Goal: Check status: Check status

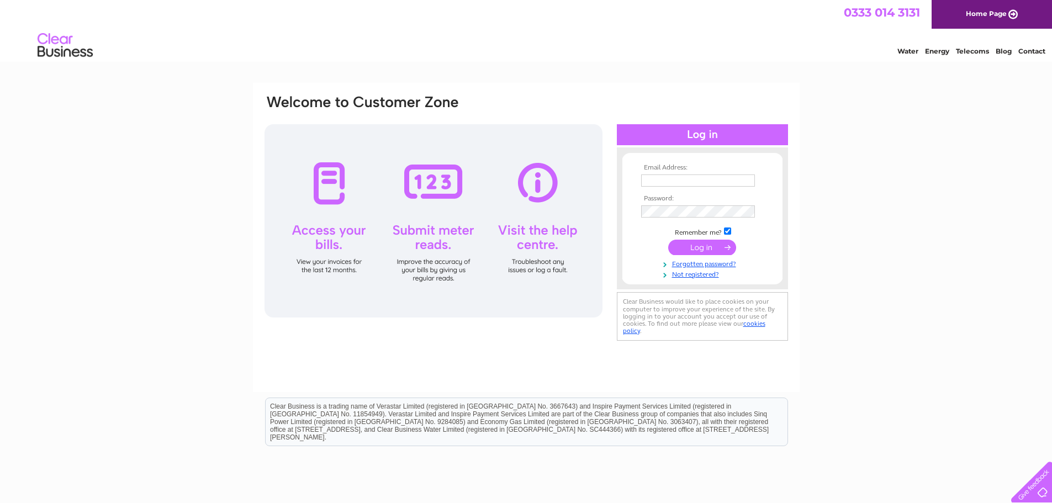
type input "[EMAIL_ADDRESS][DOMAIN_NAME]"
click at [707, 243] on input "submit" at bounding box center [702, 247] width 68 height 15
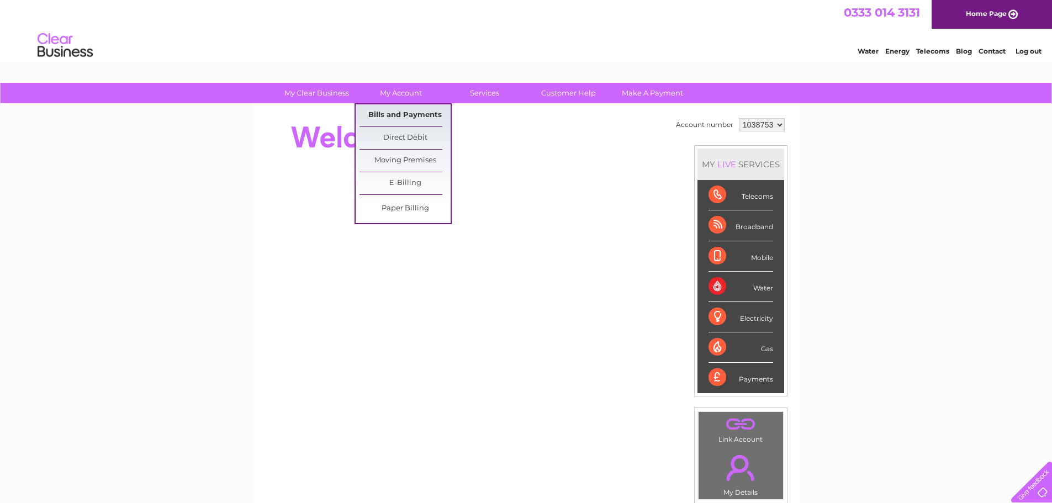
click at [400, 110] on link "Bills and Payments" at bounding box center [404, 115] width 91 height 22
